Goal: Check status: Check status

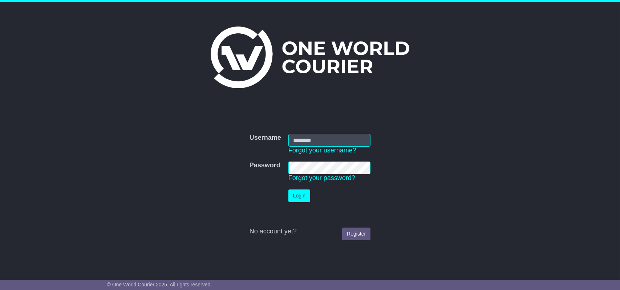
type input "**********"
click at [299, 197] on button "Login" at bounding box center [300, 196] width 22 height 13
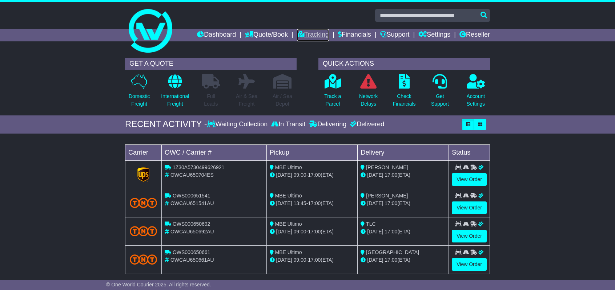
click at [308, 36] on link "Tracking" at bounding box center [313, 35] width 32 height 12
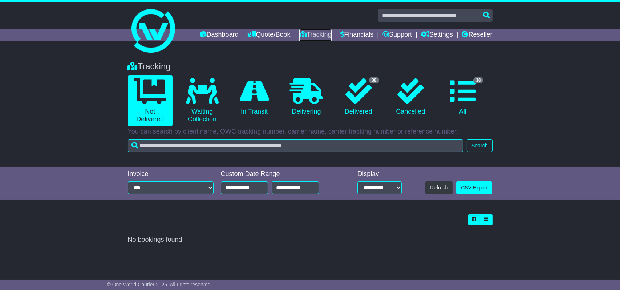
click at [312, 33] on link "Tracking" at bounding box center [315, 35] width 32 height 12
click at [355, 108] on link "38 Delivered" at bounding box center [358, 97] width 45 height 43
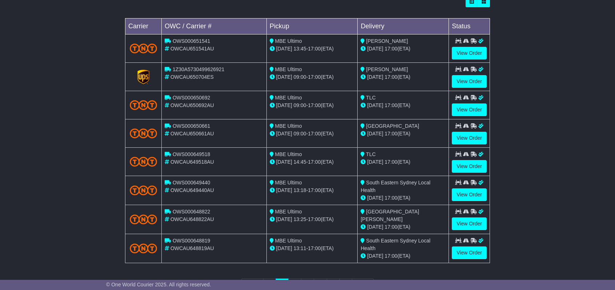
scroll to position [245, 0]
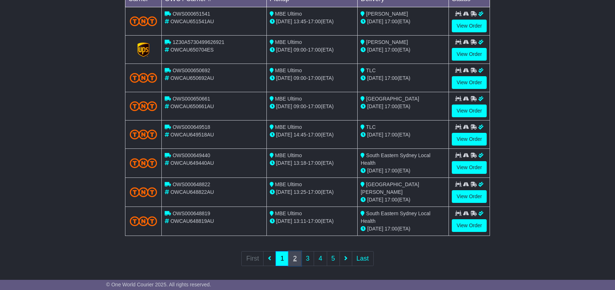
click at [295, 255] on link "2" at bounding box center [294, 258] width 13 height 15
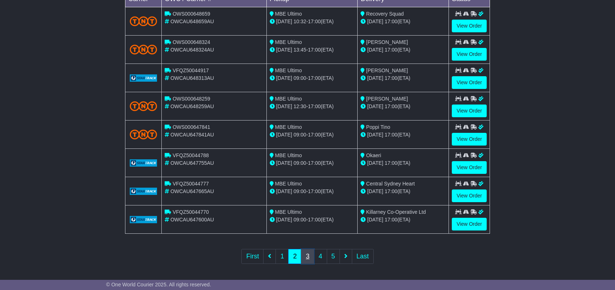
click at [307, 257] on link "3" at bounding box center [307, 256] width 13 height 15
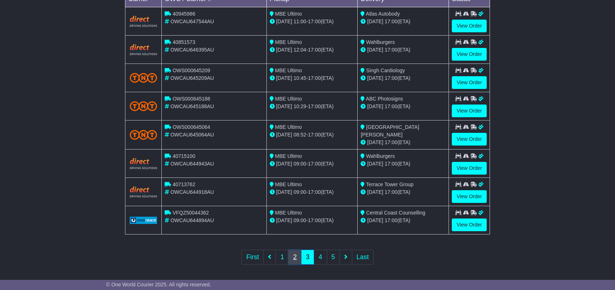
click at [292, 256] on link "2" at bounding box center [294, 257] width 13 height 15
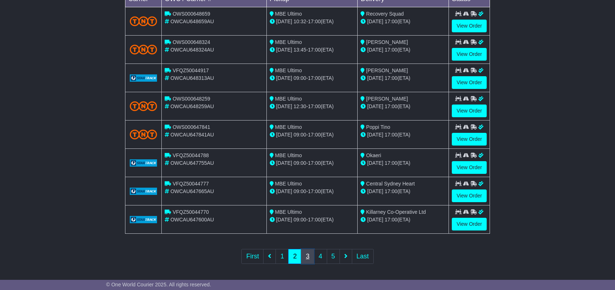
click at [308, 255] on link "3" at bounding box center [307, 256] width 13 height 15
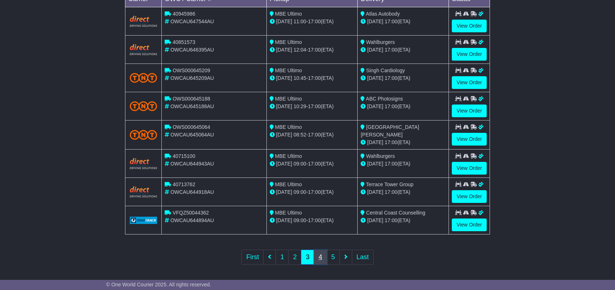
click at [320, 257] on link "4" at bounding box center [320, 257] width 13 height 15
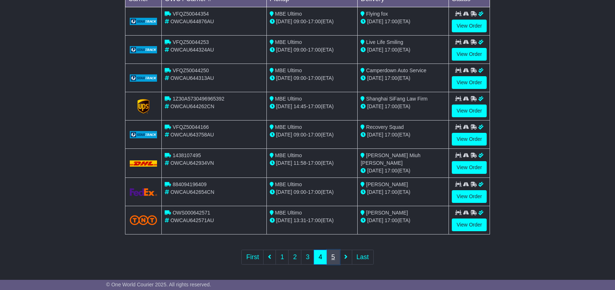
click at [333, 254] on link "5" at bounding box center [333, 257] width 13 height 15
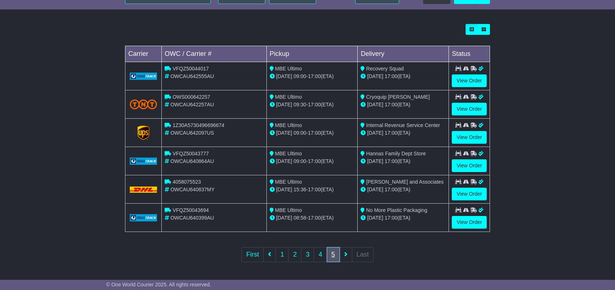
scroll to position [189, 0]
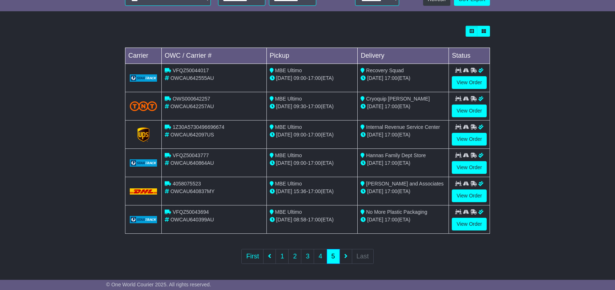
click at [346, 257] on ul "First 1 2 3 4 5 Last" at bounding box center [307, 256] width 132 height 15
click at [322, 256] on link "4" at bounding box center [320, 256] width 13 height 15
